Goal: Information Seeking & Learning: Understand process/instructions

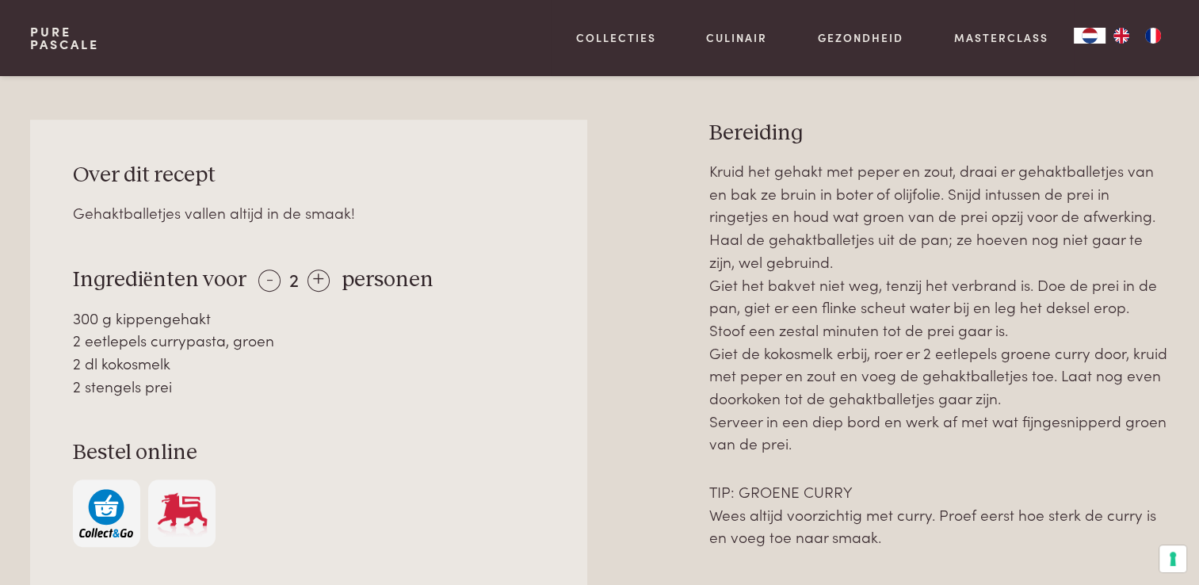
scroll to position [659, 0]
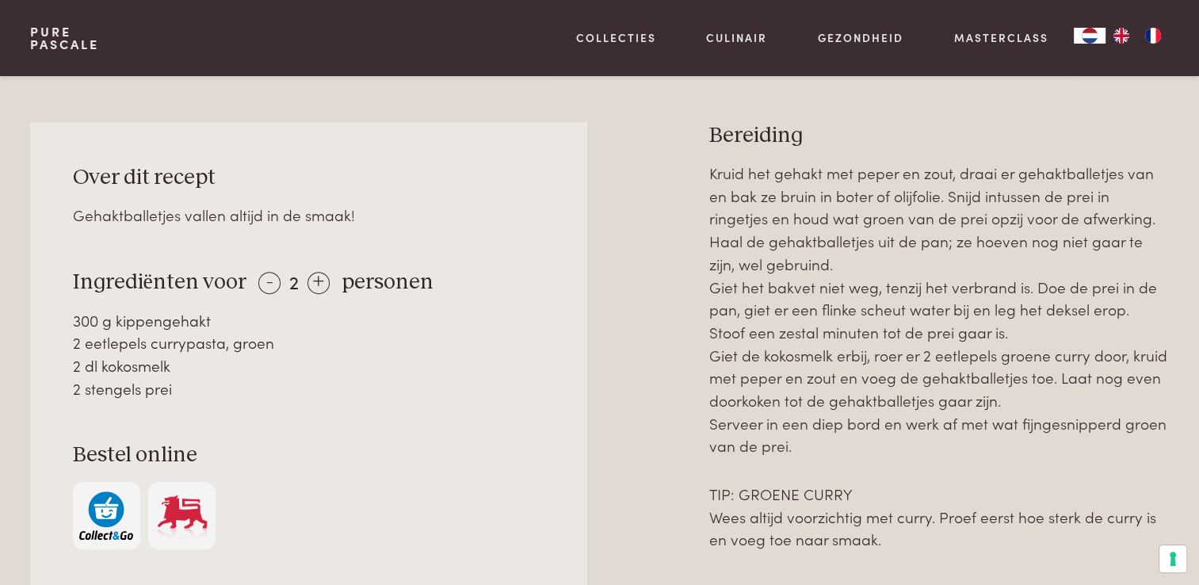
click at [92, 369] on div "2 dl kokosmelk" at bounding box center [309, 365] width 472 height 23
click at [820, 357] on p "Kruid het gehakt met peper en zout, draai er gehaktballetjes van en bak ze brui…" at bounding box center [939, 310] width 460 height 296
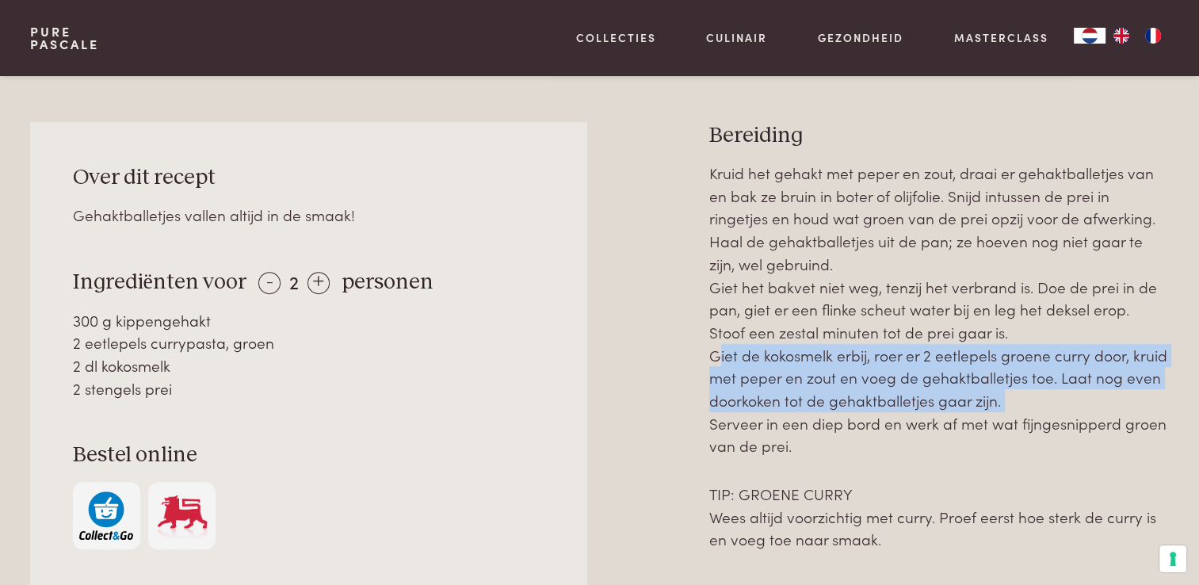
click at [820, 357] on p "Kruid het gehakt met peper en zout, draai er gehaktballetjes van en bak ze brui…" at bounding box center [939, 310] width 460 height 296
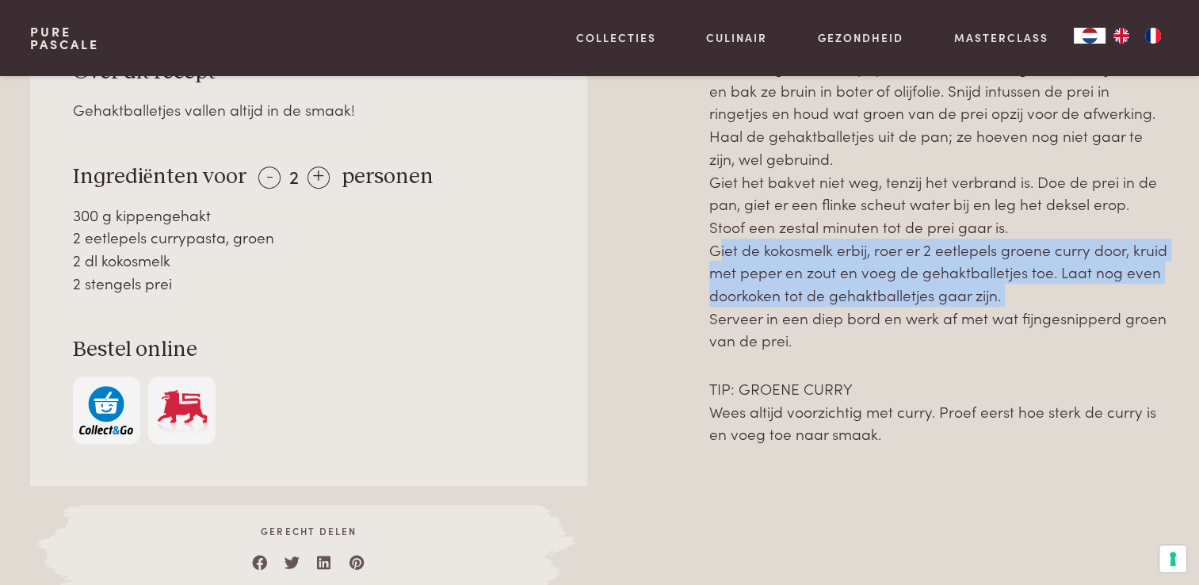
scroll to position [767, 0]
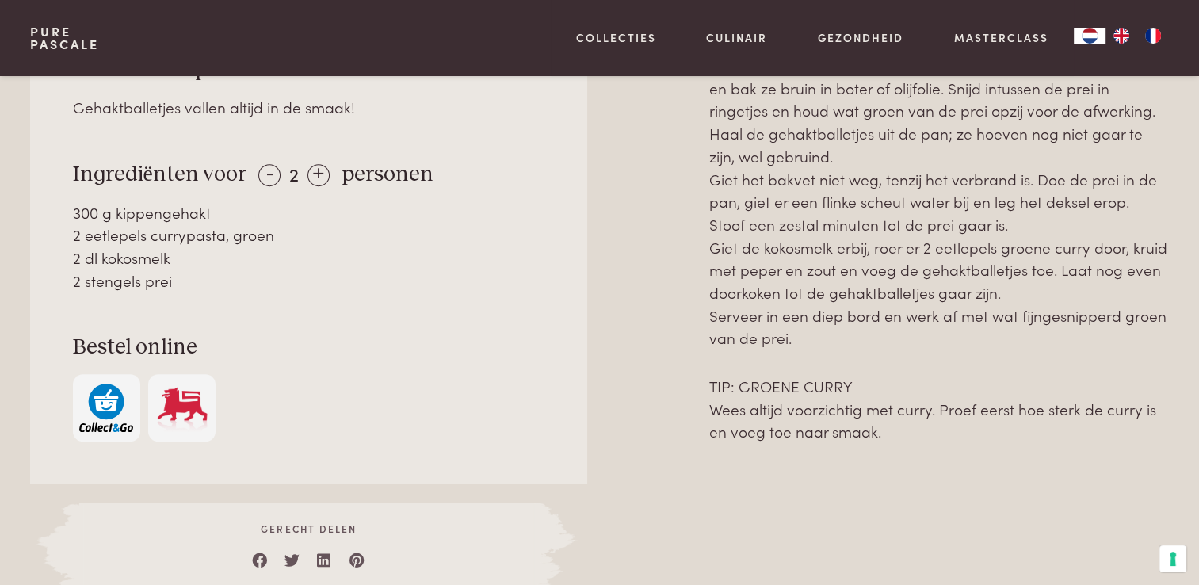
click at [791, 436] on p "TIP: GROENE CURRY Wees altijd voorzichtig met curry. Proef eerst hoe sterk de c…" at bounding box center [939, 409] width 460 height 68
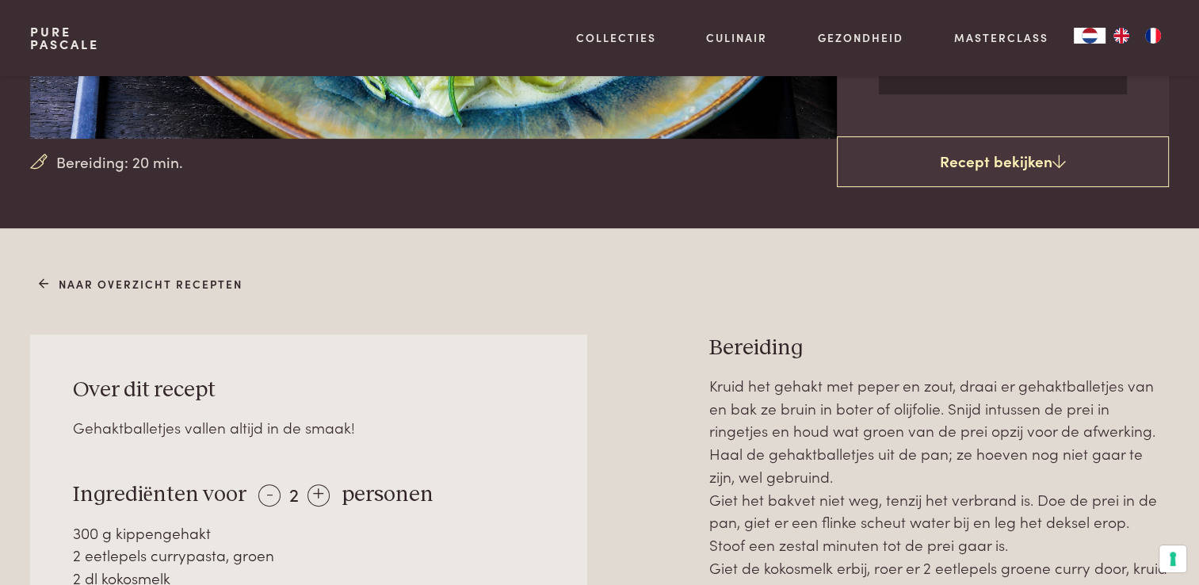
scroll to position [555, 0]
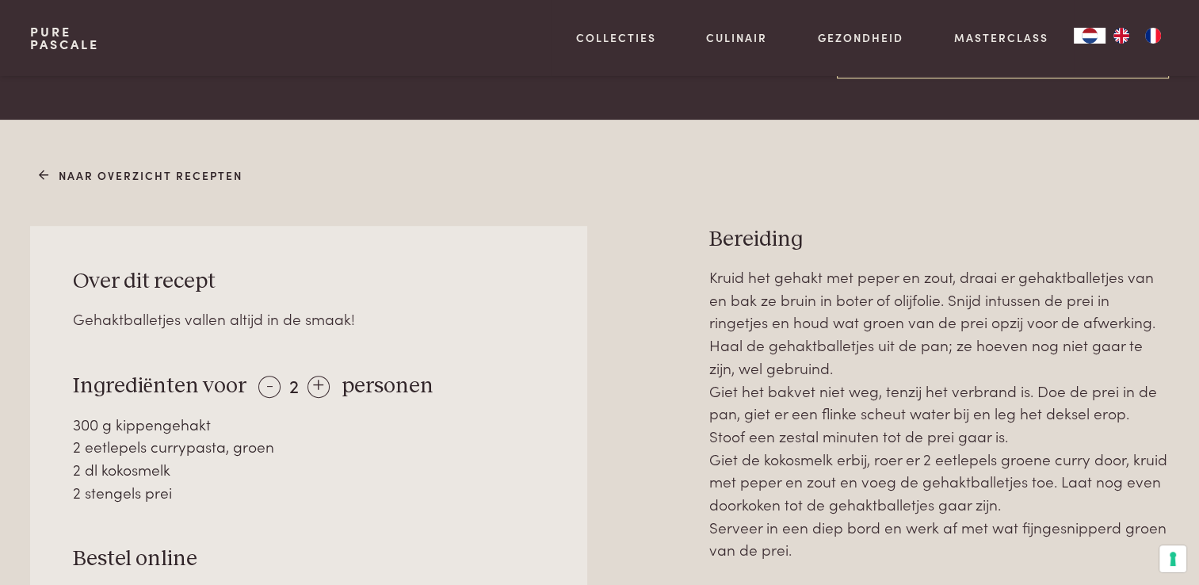
click at [771, 414] on p "Kruid het gehakt met peper en zout, draai er gehaktballetjes van en bak ze brui…" at bounding box center [939, 414] width 460 height 296
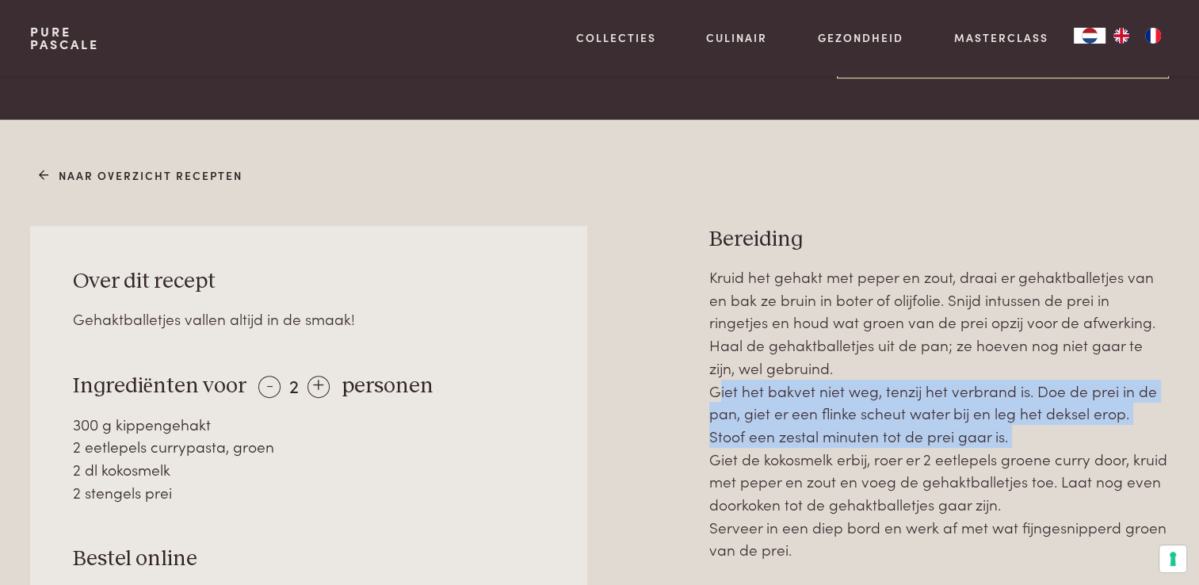
click at [771, 414] on p "Kruid het gehakt met peper en zout, draai er gehaktballetjes van en bak ze brui…" at bounding box center [939, 414] width 460 height 296
drag, startPoint x: 771, startPoint y: 414, endPoint x: 767, endPoint y: 424, distance: 10.8
click at [767, 424] on p "Kruid het gehakt met peper en zout, draai er gehaktballetjes van en bak ze brui…" at bounding box center [939, 414] width 460 height 296
click at [755, 430] on p "Kruid het gehakt met peper en zout, draai er gehaktballetjes van en bak ze brui…" at bounding box center [939, 414] width 460 height 296
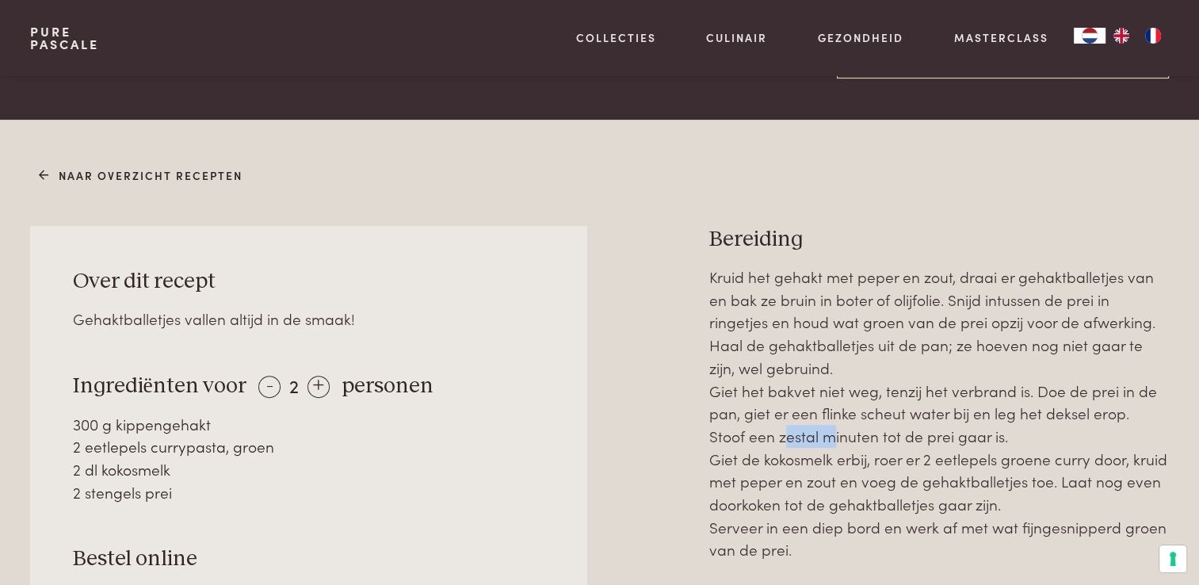
click at [755, 430] on p "Kruid het gehakt met peper en zout, draai er gehaktballetjes van en bak ze brui…" at bounding box center [939, 414] width 460 height 296
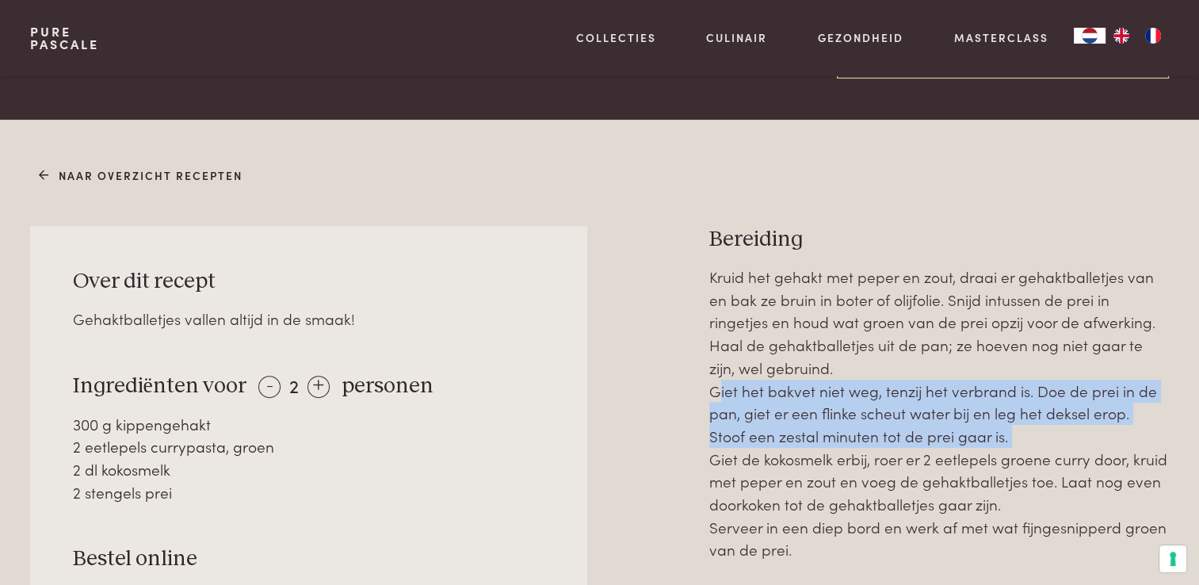
drag, startPoint x: 755, startPoint y: 430, endPoint x: 729, endPoint y: 446, distance: 30.2
click at [729, 446] on p "Kruid het gehakt met peper en zout, draai er gehaktballetjes van en bak ze brui…" at bounding box center [939, 414] width 460 height 296
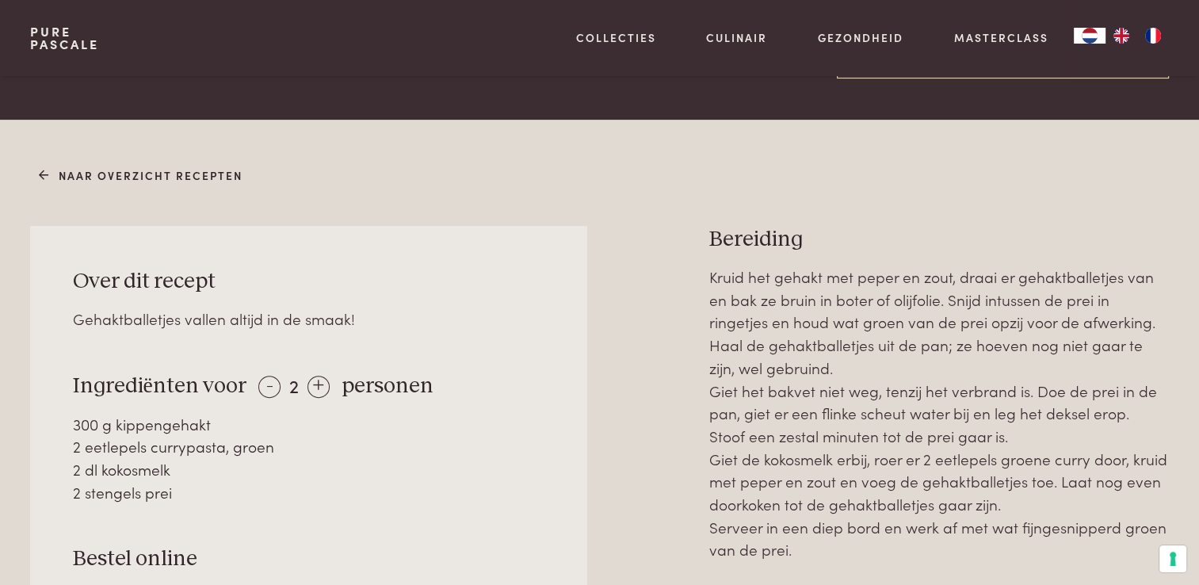
click at [727, 463] on p "Kruid het gehakt met peper en zout, draai er gehaktballetjes van en bak ze brui…" at bounding box center [939, 414] width 460 height 296
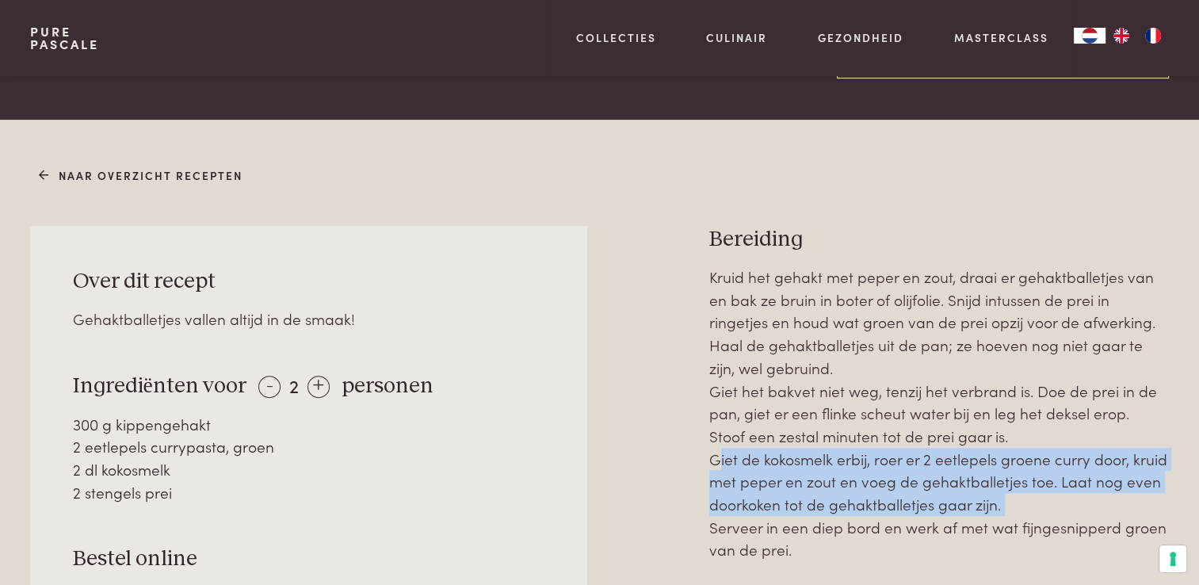
click at [727, 463] on p "Kruid het gehakt met peper en zout, draai er gehaktballetjes van en bak ze brui…" at bounding box center [939, 414] width 460 height 296
drag, startPoint x: 727, startPoint y: 463, endPoint x: 727, endPoint y: 479, distance: 15.9
click at [727, 479] on p "Kruid het gehakt met peper en zout, draai er gehaktballetjes van en bak ze brui…" at bounding box center [939, 414] width 460 height 296
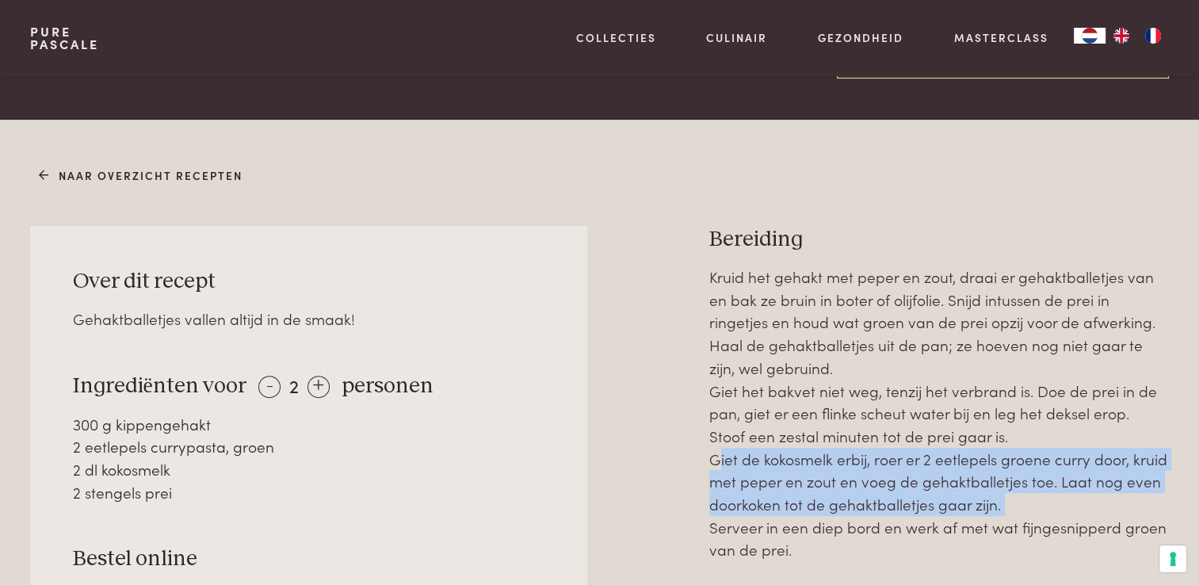
click at [726, 480] on p "Kruid het gehakt met peper en zout, draai er gehaktballetjes van en bak ze brui…" at bounding box center [939, 414] width 460 height 296
click at [722, 486] on p "Kruid het gehakt met peper en zout, draai er gehaktballetjes van en bak ze brui…" at bounding box center [939, 414] width 460 height 296
